Goal: Information Seeking & Learning: Learn about a topic

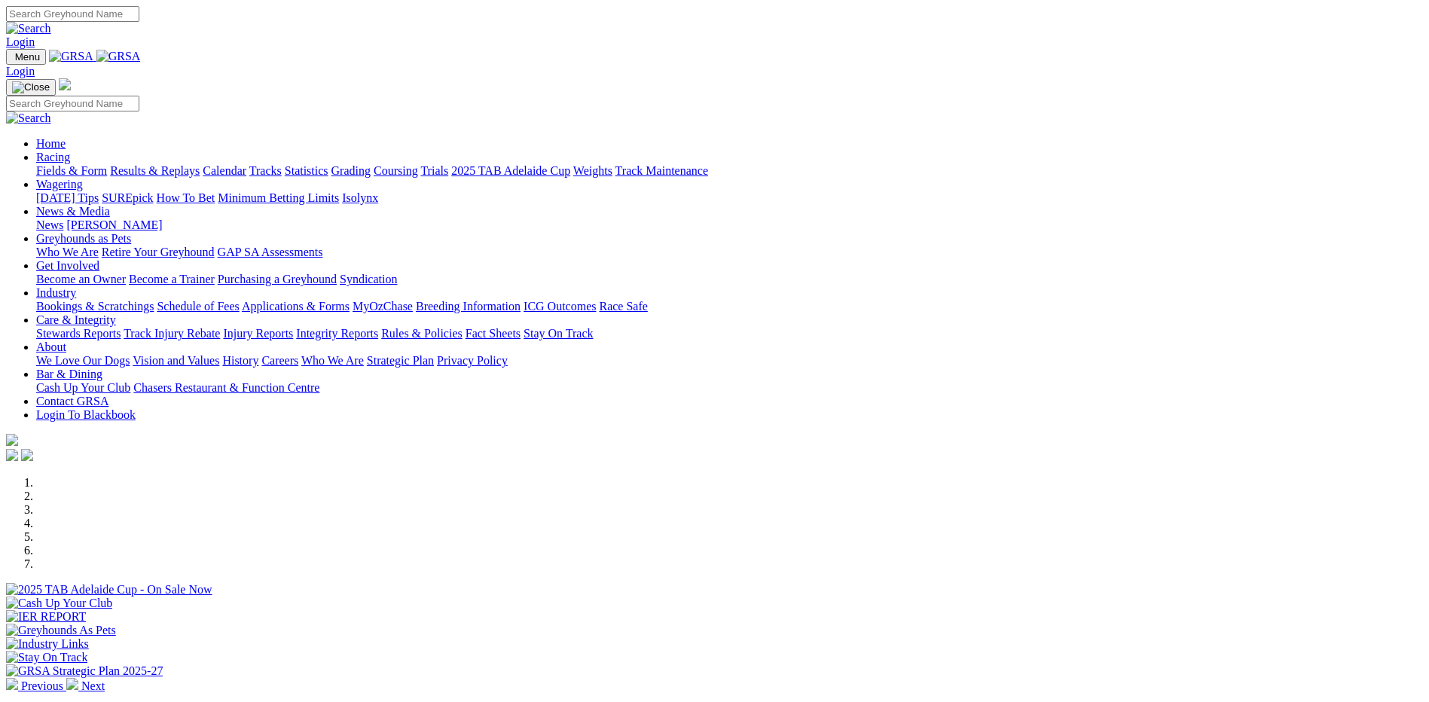
scroll to position [301, 0]
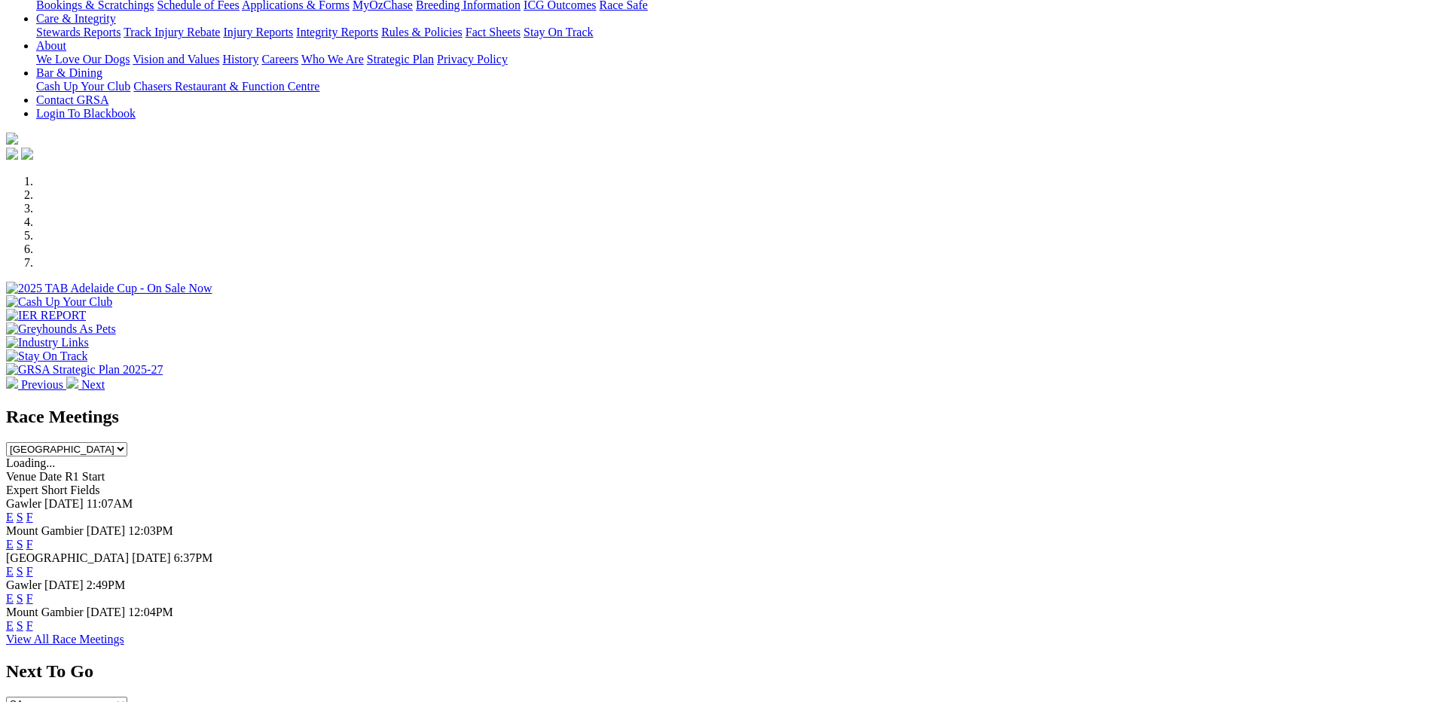
click at [33, 592] on link "F" at bounding box center [29, 598] width 7 height 13
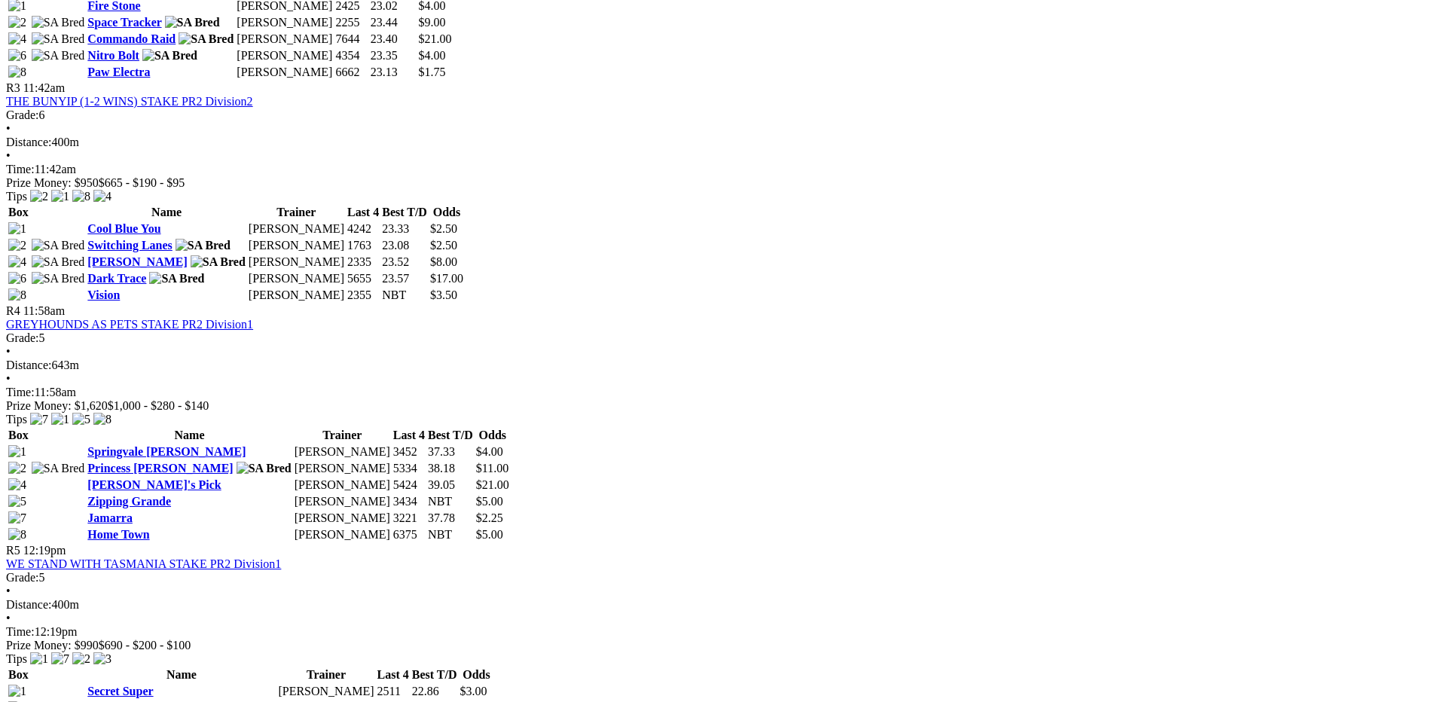
scroll to position [1281, 0]
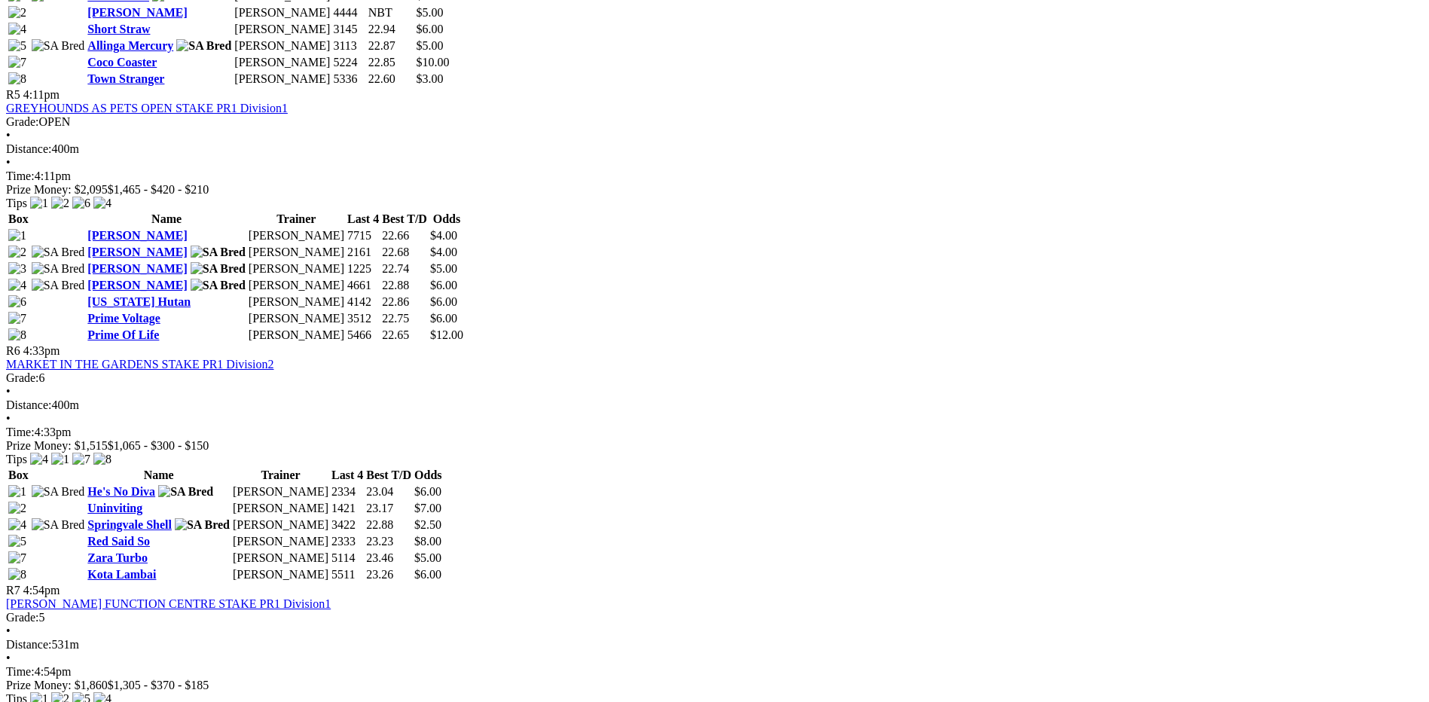
scroll to position [1657, 0]
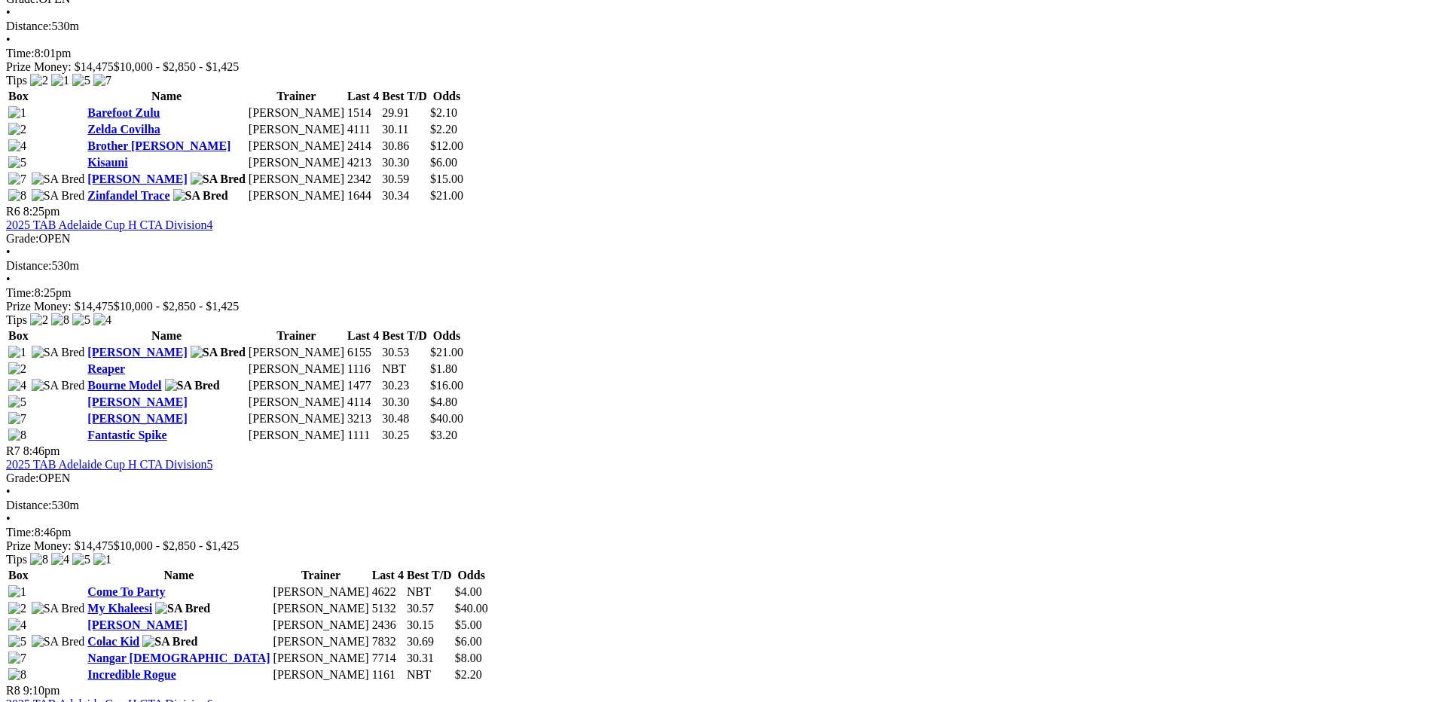
scroll to position [1959, 0]
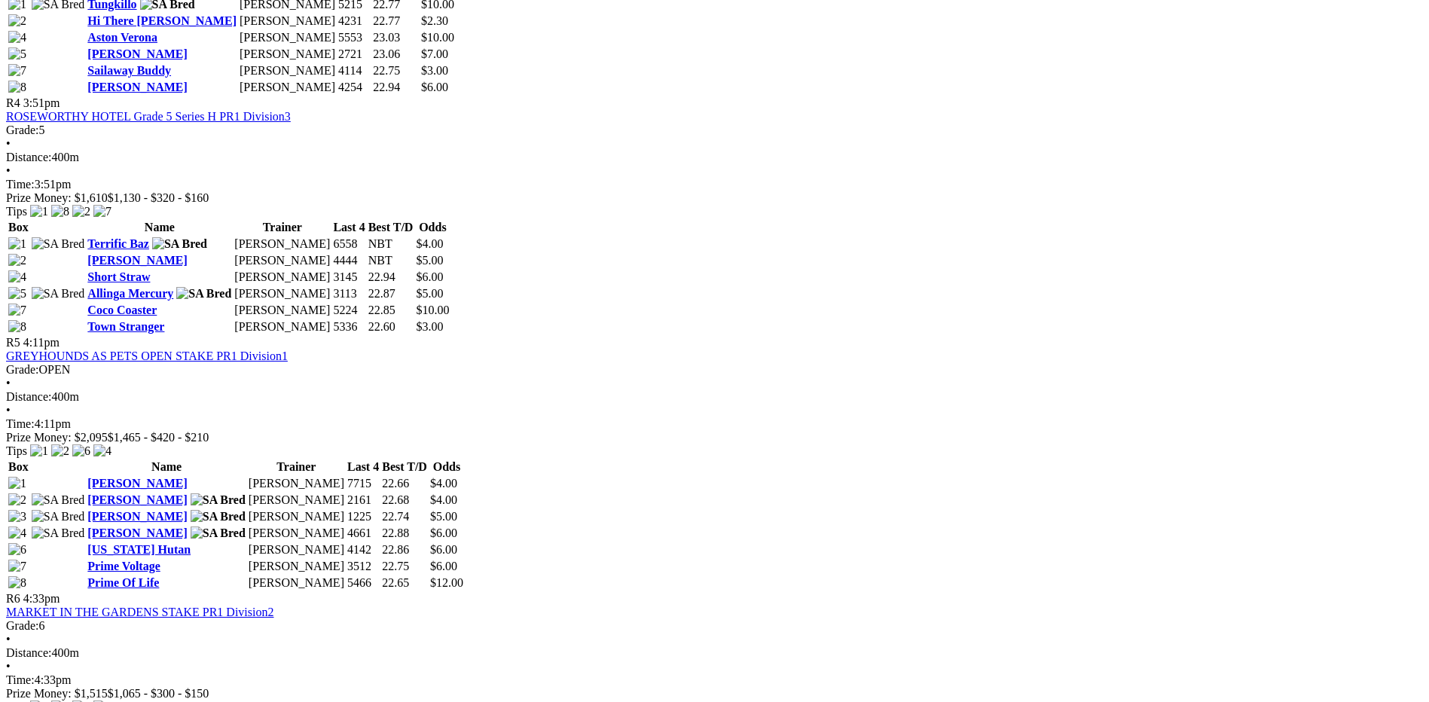
scroll to position [1431, 0]
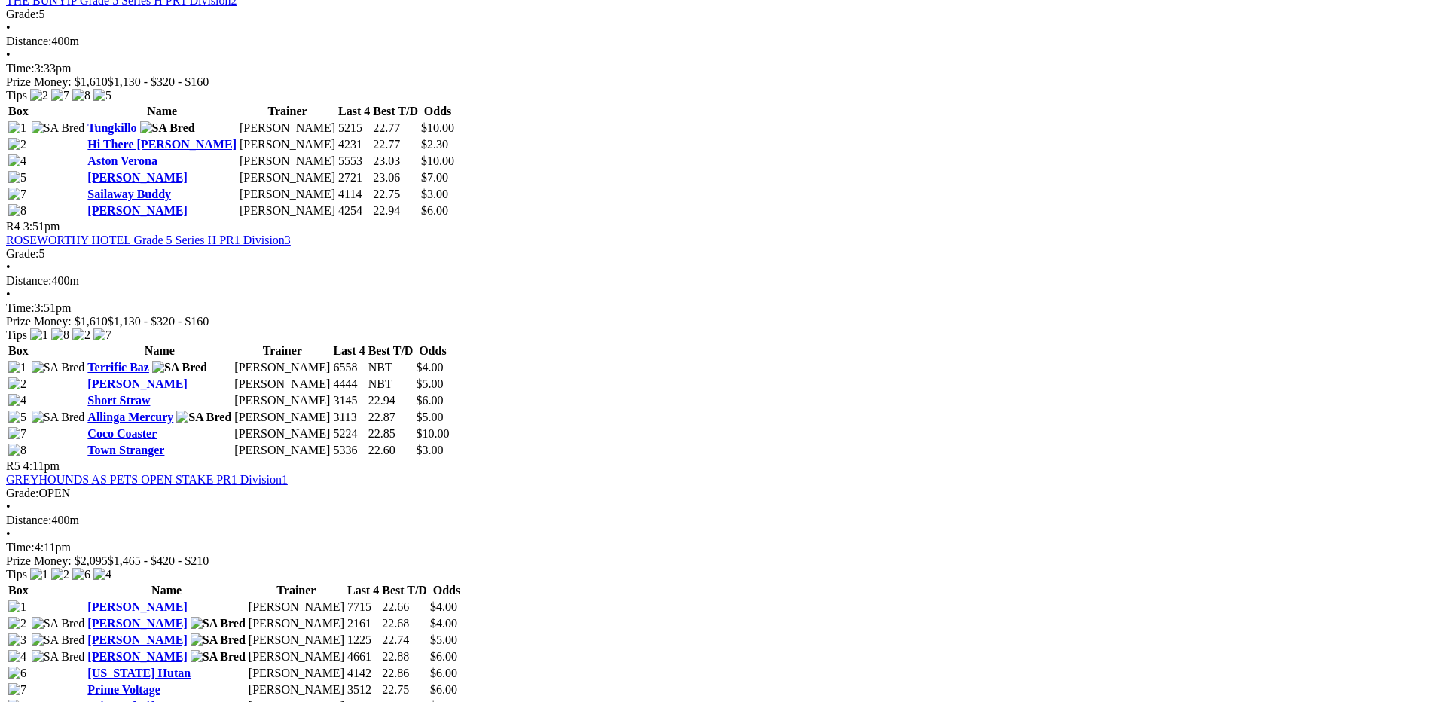
scroll to position [1431, 0]
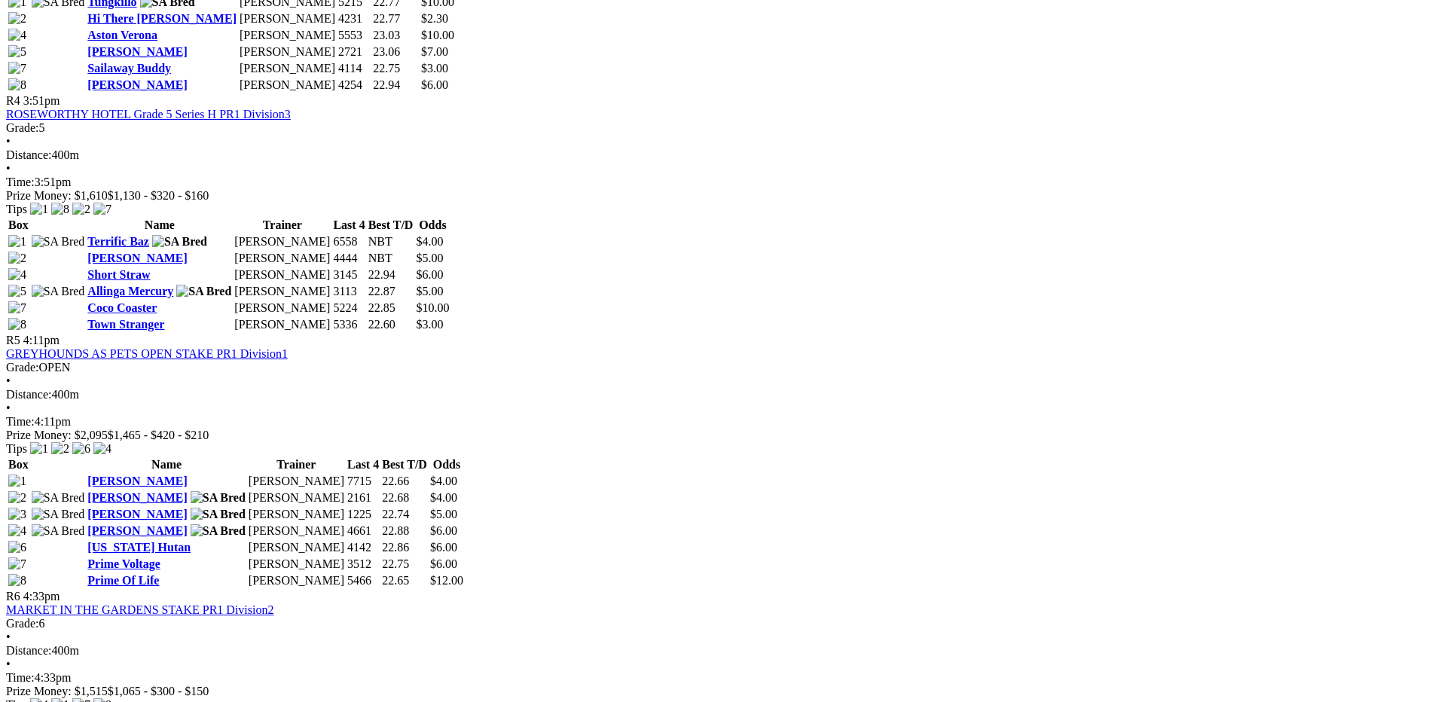
scroll to position [1431, 0]
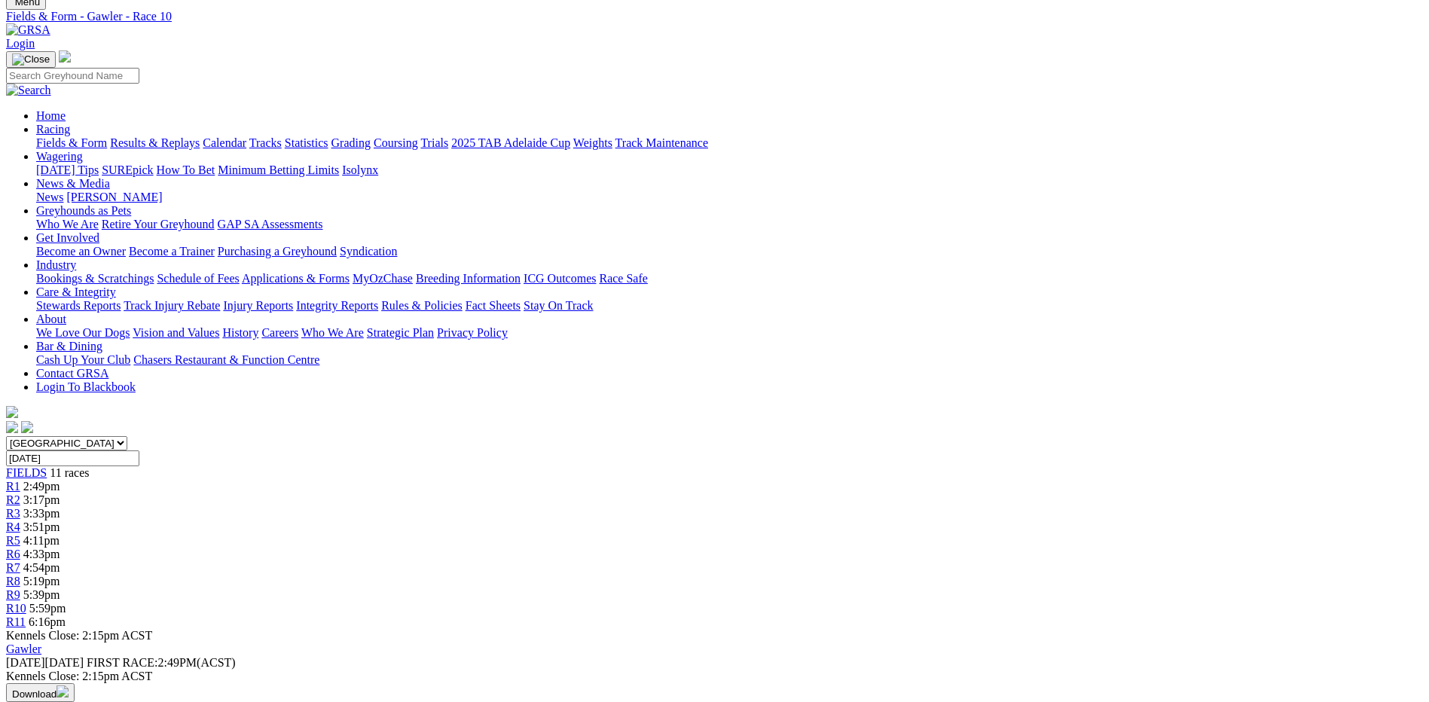
scroll to position [301, 0]
